Goal: Task Accomplishment & Management: Use online tool/utility

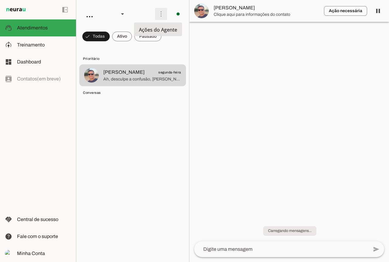
click at [163, 14] on span at bounding box center [161, 14] width 15 height 15
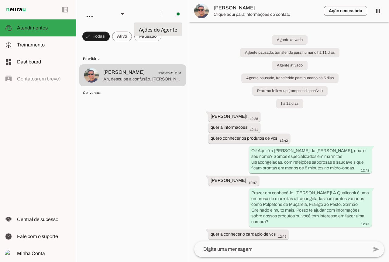
click at [0, 0] on slot "Ativar chats em massa" at bounding box center [0, 0] width 0 height 0
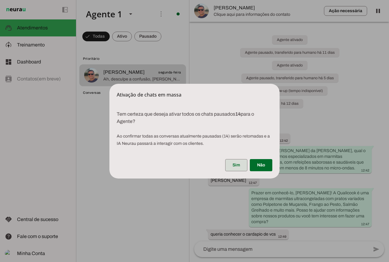
click at [238, 163] on span at bounding box center [236, 165] width 22 height 15
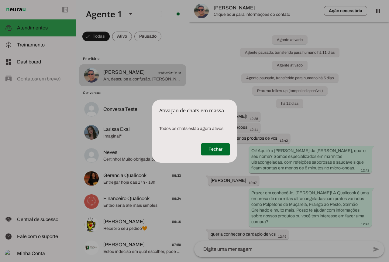
click at [222, 142] on div "Fechar" at bounding box center [194, 151] width 85 height 24
click at [221, 144] on span at bounding box center [215, 149] width 29 height 15
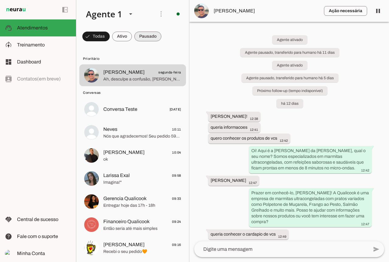
click at [160, 36] on span at bounding box center [147, 36] width 27 height 15
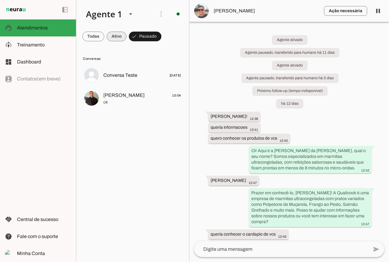
click at [118, 41] on span at bounding box center [117, 36] width 20 height 15
